Goal: Task Accomplishment & Management: Use online tool/utility

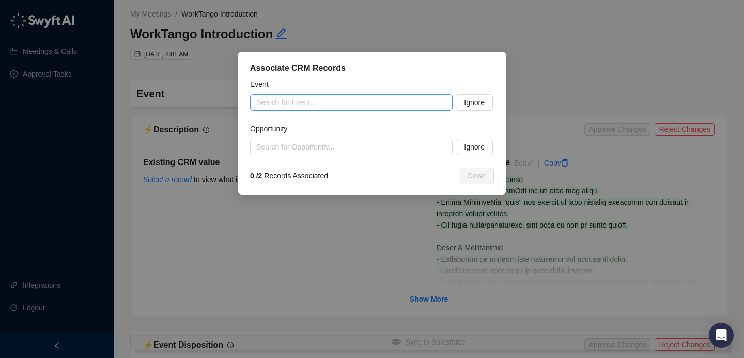
click at [344, 104] on input "search" at bounding box center [348, 103] width 184 height 16
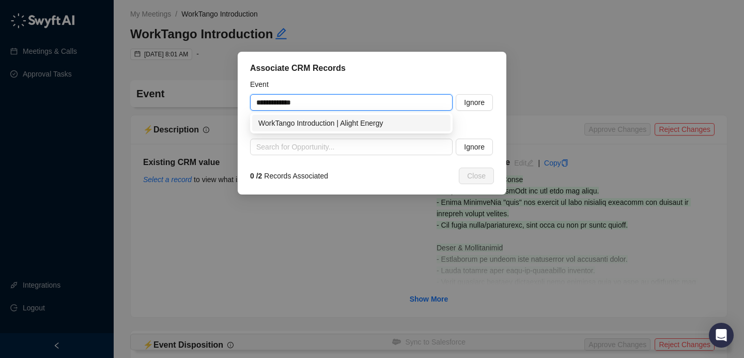
click at [376, 125] on div "WorkTango Introduction | Alight Energy" at bounding box center [351, 122] width 186 height 11
type input "**********"
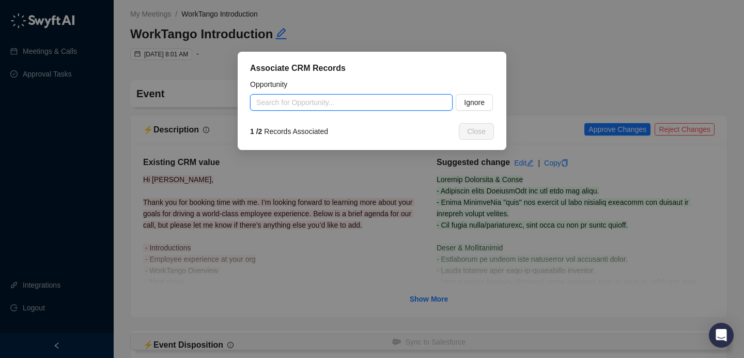
click at [297, 102] on input "search" at bounding box center [348, 103] width 184 height 16
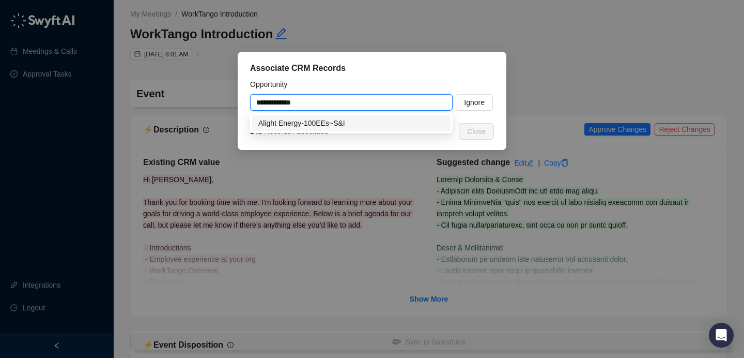
drag, startPoint x: 302, startPoint y: 121, endPoint x: 349, endPoint y: 125, distance: 47.2
click at [302, 121] on div "Alight Energy-100EEs~S&I" at bounding box center [351, 122] width 186 height 11
type input "**********"
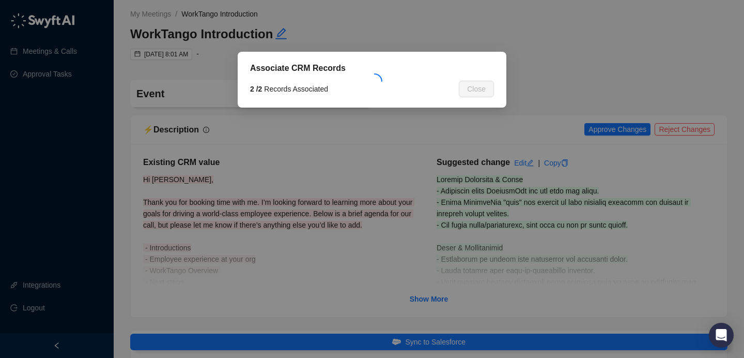
type textarea "**********"
type input "**********"
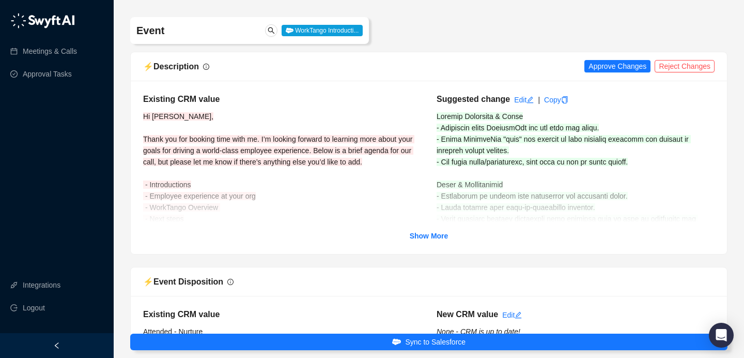
scroll to position [76, 0]
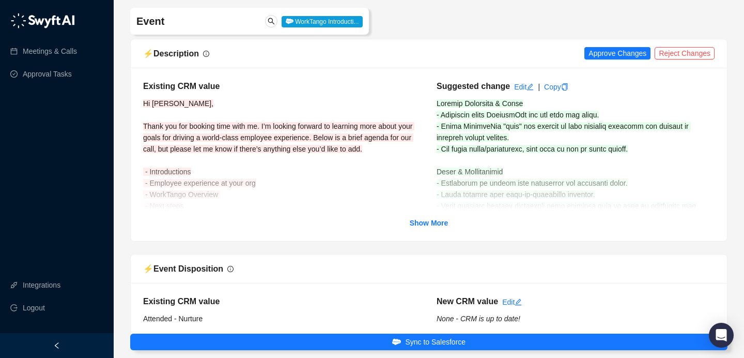
click at [431, 228] on div "Existing CRM value Hi [PERSON_NAME], Thank you for booking time with me. I’m lo…" at bounding box center [429, 154] width 596 height 173
click at [432, 222] on strong "Show More" at bounding box center [429, 223] width 39 height 8
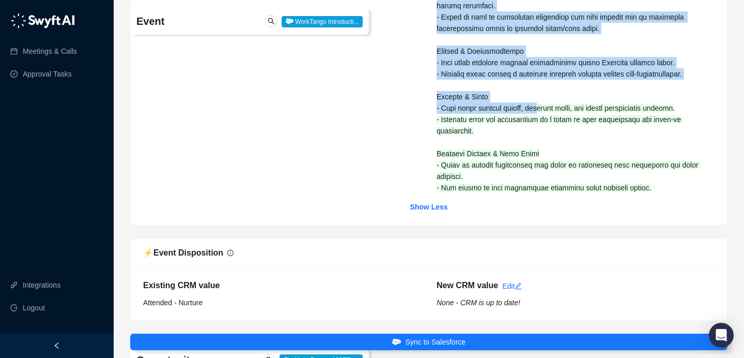
scroll to position [575, 0]
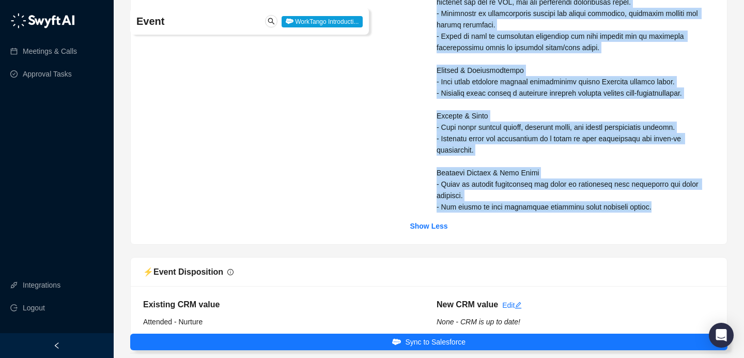
drag, startPoint x: 437, startPoint y: 102, endPoint x: 634, endPoint y: 204, distance: 221.6
copy span "Current Situation & Tools - Currently using CultureAmp for the past two years. …"
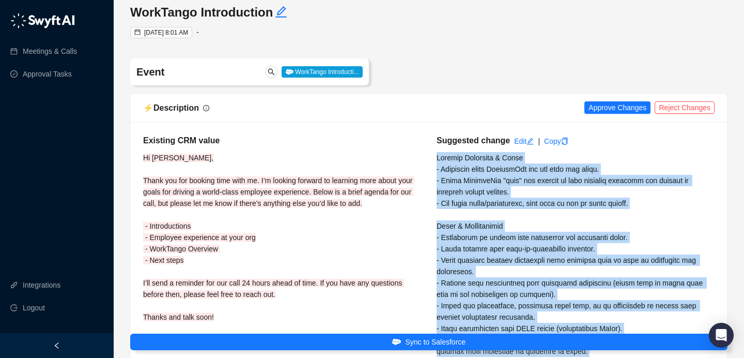
scroll to position [0, 0]
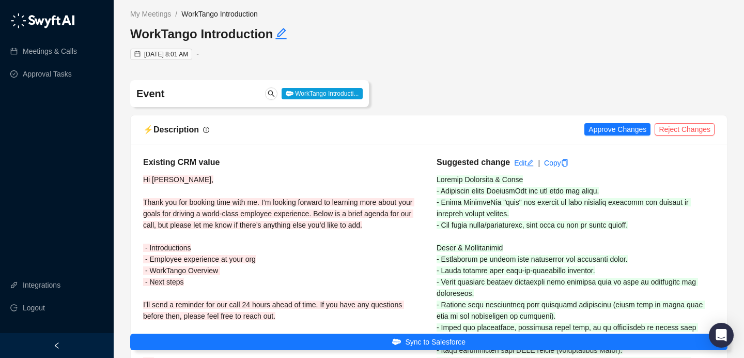
click at [620, 138] on div "⚡️ Description Approve Changes Reject Changes" at bounding box center [429, 129] width 596 height 29
click at [622, 127] on span "Approve Changes" at bounding box center [618, 128] width 58 height 11
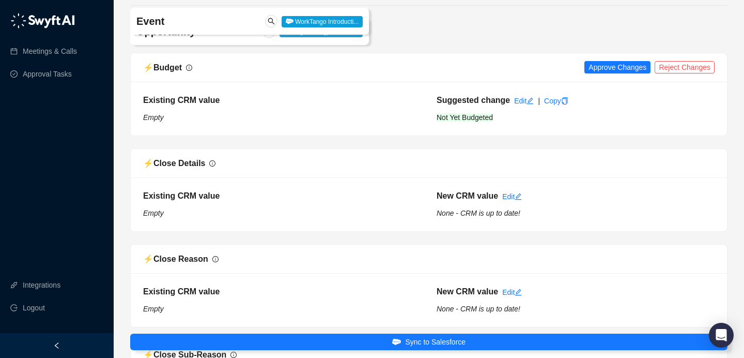
scroll to position [926, 0]
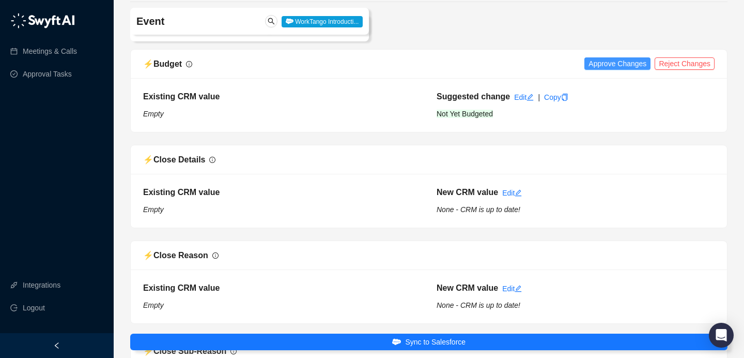
click at [604, 69] on span "Approve Changes" at bounding box center [618, 63] width 58 height 11
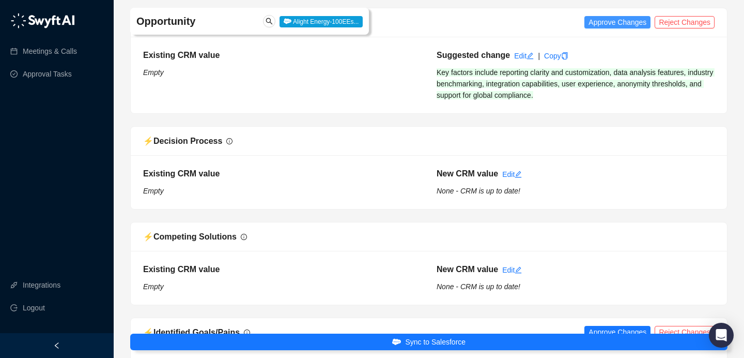
click at [626, 28] on span "Approve Changes" at bounding box center [618, 22] width 58 height 11
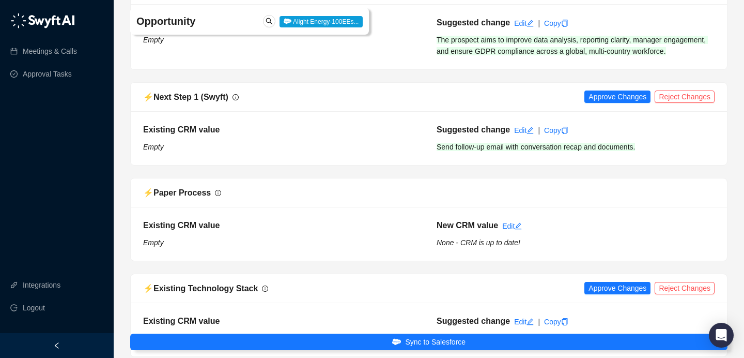
scroll to position [1740, 0]
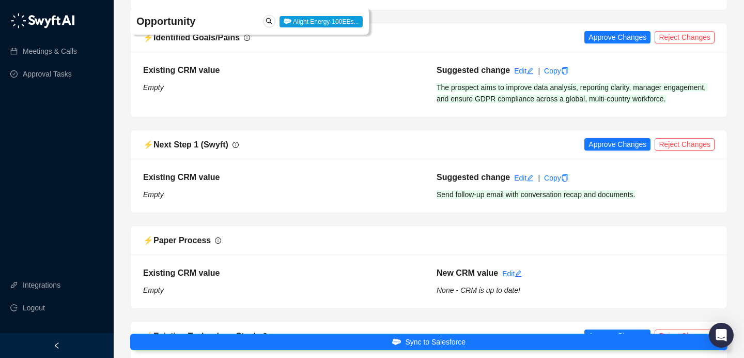
click at [613, 38] on div "⚡️ Identified Goals/Pains Approve Changes Reject Changes" at bounding box center [429, 37] width 596 height 29
click at [610, 43] on span "Approve Changes" at bounding box center [618, 37] width 58 height 11
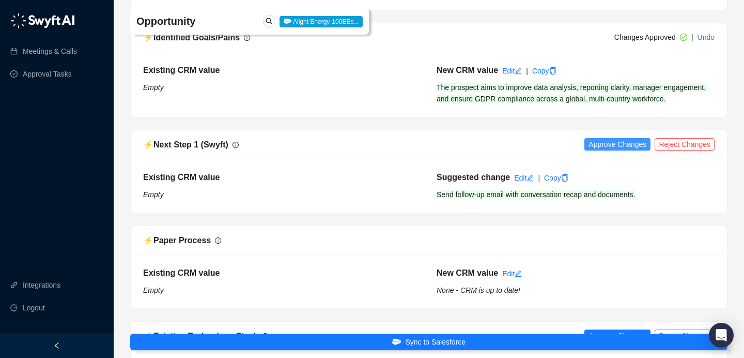
click at [599, 150] on span "Approve Changes" at bounding box center [618, 143] width 58 height 11
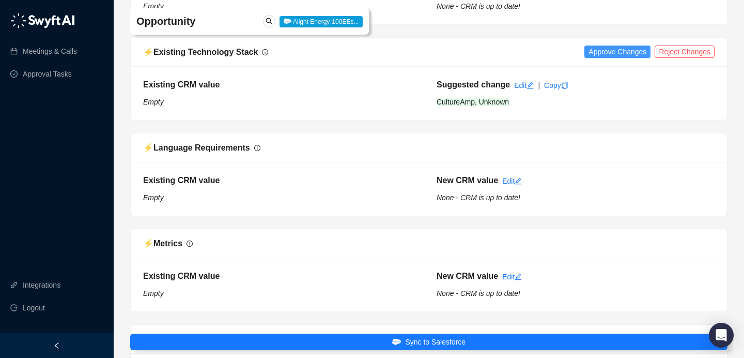
click at [608, 57] on span "Approve Changes" at bounding box center [618, 51] width 58 height 11
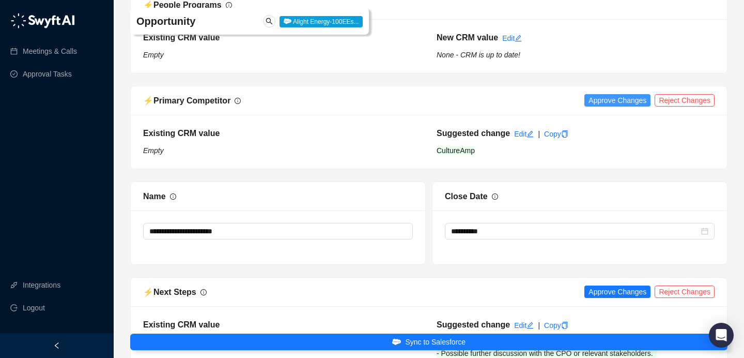
click at [600, 106] on span "Approve Changes" at bounding box center [618, 100] width 58 height 11
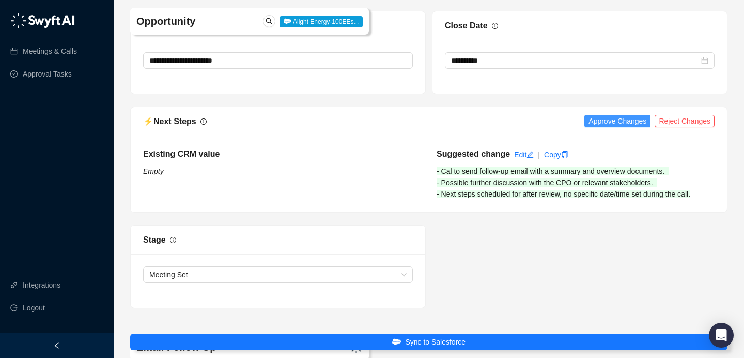
scroll to position [2531, 0]
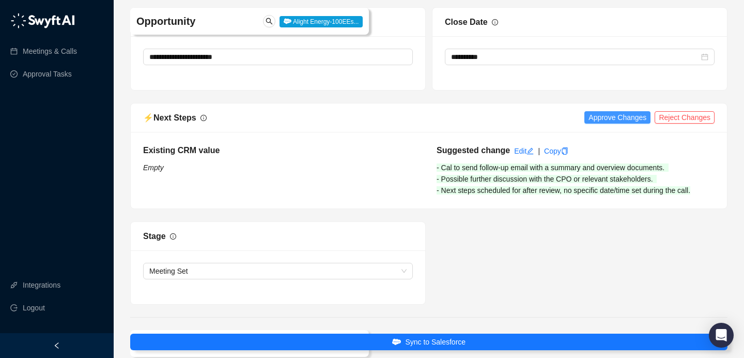
click at [606, 123] on span "Approve Changes" at bounding box center [618, 117] width 58 height 11
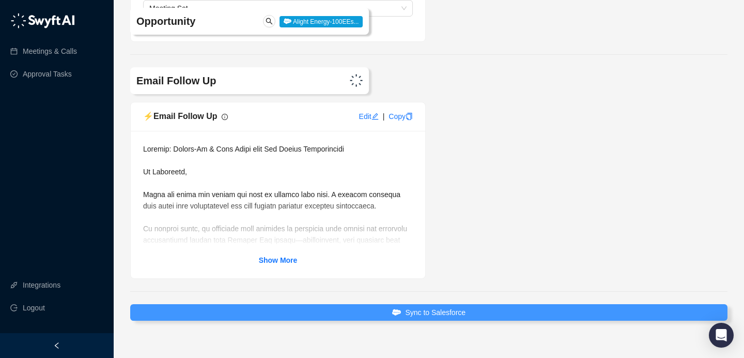
scroll to position [2837, 0]
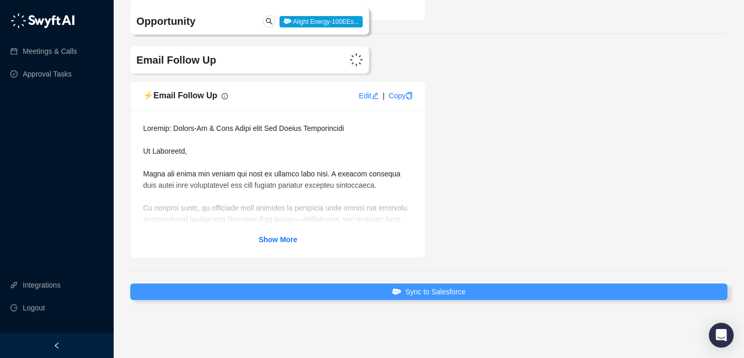
click at [457, 299] on button "Sync to Salesforce" at bounding box center [428, 291] width 597 height 17
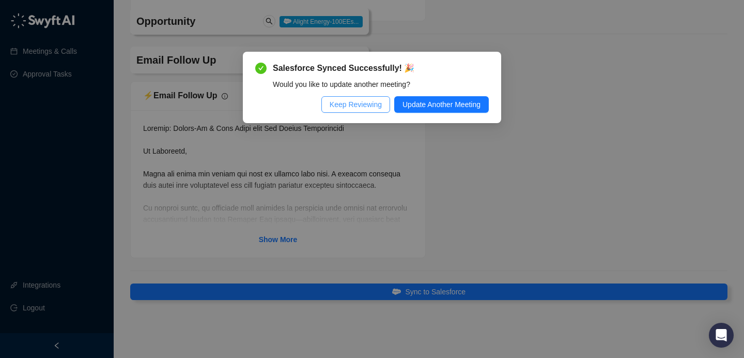
click at [351, 104] on span "Keep Reviewing" at bounding box center [356, 104] width 52 height 11
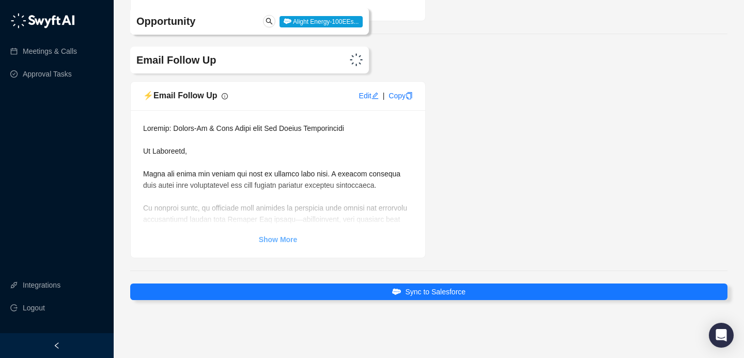
click at [283, 238] on strong "Show More" at bounding box center [278, 239] width 39 height 8
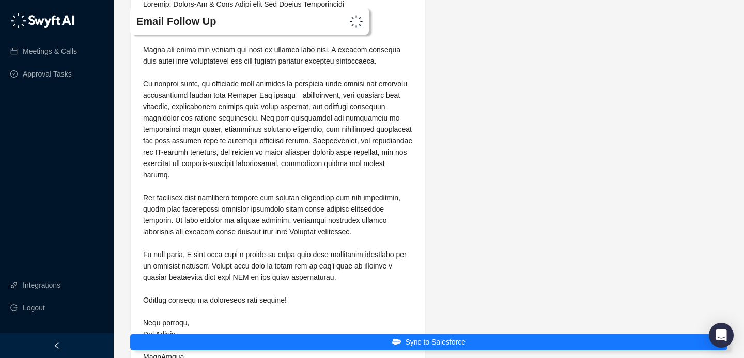
scroll to position [2939, 0]
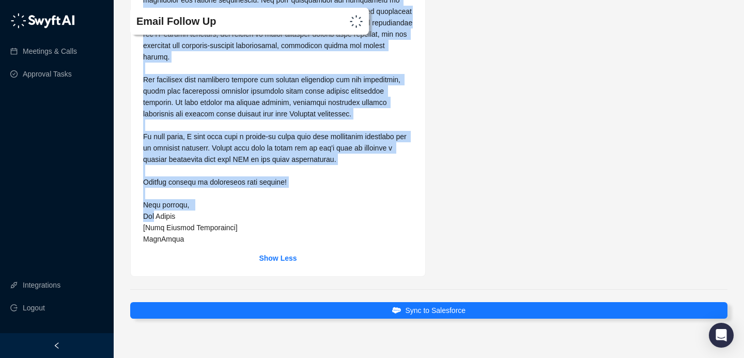
drag, startPoint x: 148, startPoint y: 51, endPoint x: 152, endPoint y: 239, distance: 187.6
click at [153, 239] on span at bounding box center [278, 62] width 271 height 361
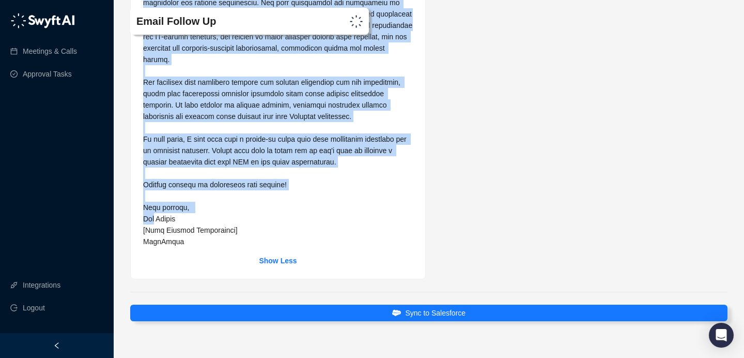
copy span "l Ipsumdolo, Sitam con adipi eli seddoe tem inci ut laboree dolo magn. A enimad…"
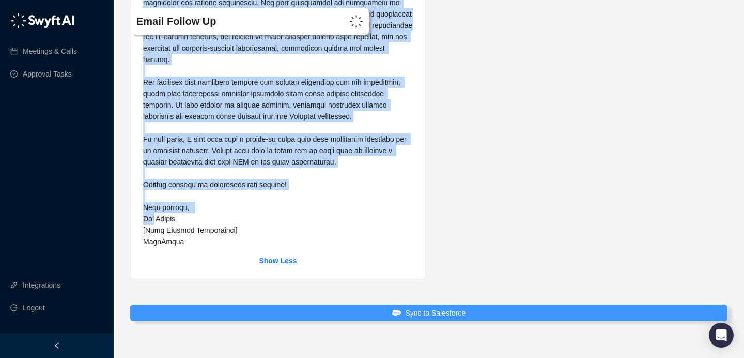
click at [443, 318] on span "Sync to Salesforce" at bounding box center [435, 312] width 60 height 11
